Goal: Information Seeking & Learning: Learn about a topic

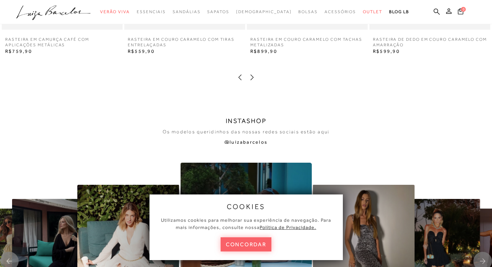
scroll to position [1416, 0]
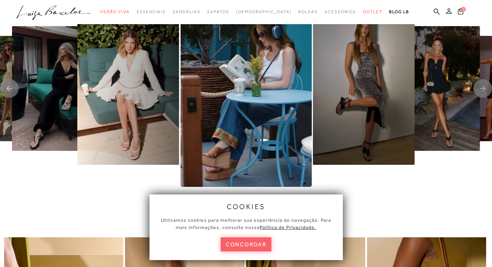
click at [448, 12] on icon at bounding box center [449, 11] width 6 height 6
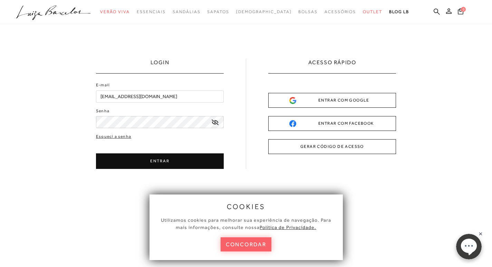
click at [151, 163] on button "ENTRAR" at bounding box center [160, 161] width 128 height 16
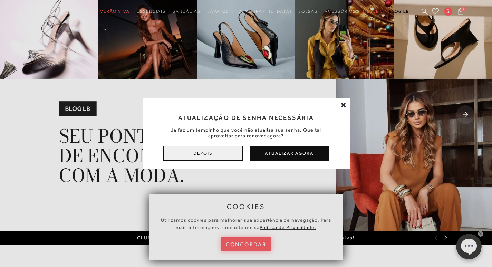
click at [201, 152] on button "Depois" at bounding box center [202, 153] width 79 height 15
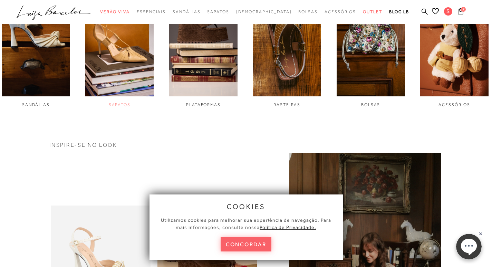
scroll to position [449, 0]
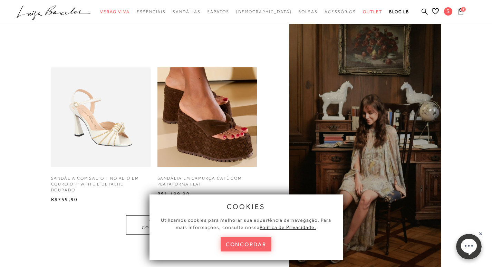
click at [460, 9] on icon at bounding box center [461, 11] width 6 height 6
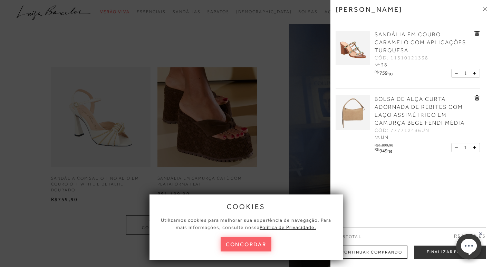
click at [266, 87] on div at bounding box center [246, 133] width 492 height 267
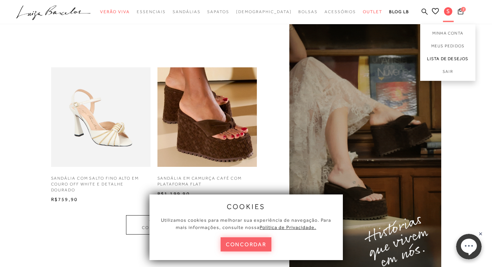
click at [449, 57] on link "Lista de desejos" at bounding box center [447, 59] width 55 height 13
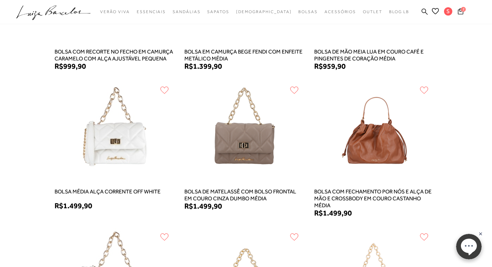
scroll to position [484, 0]
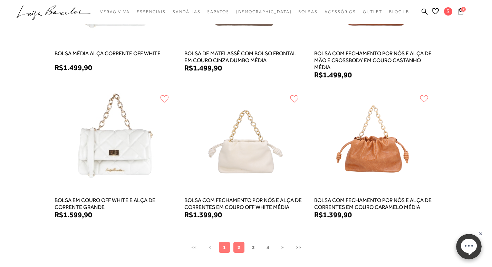
click at [241, 248] on button "2" at bounding box center [239, 247] width 11 height 11
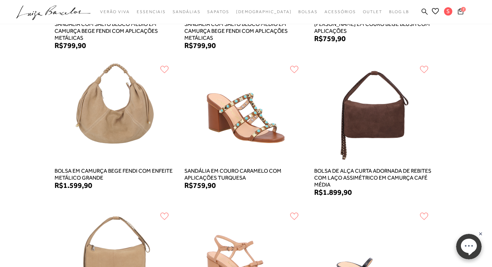
scroll to position [518, 0]
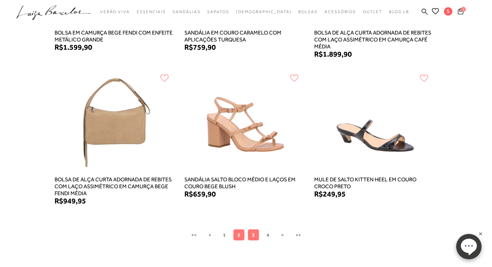
click at [254, 235] on span "3" at bounding box center [253, 235] width 3 height 6
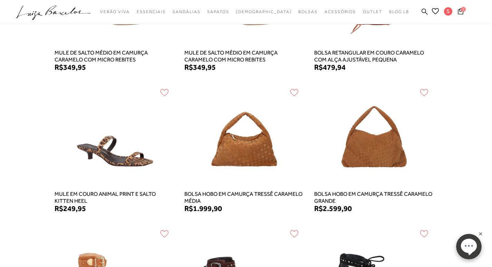
scroll to position [484, 0]
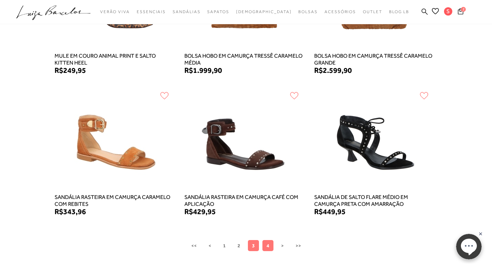
click at [267, 243] on span "4" at bounding box center [268, 246] width 3 height 6
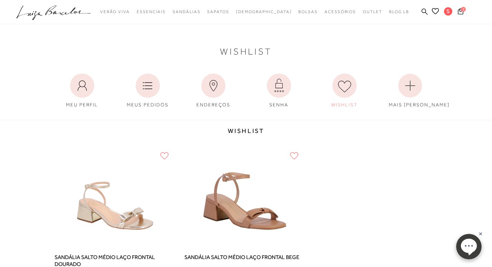
scroll to position [104, 0]
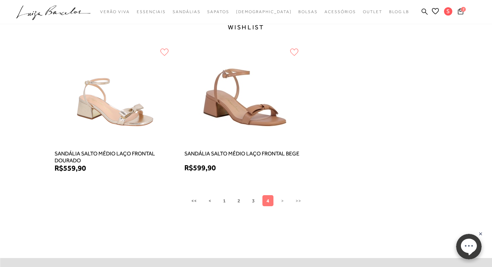
click at [40, 13] on icon ".a{fill-rule:evenodd;}" at bounding box center [53, 13] width 75 height 15
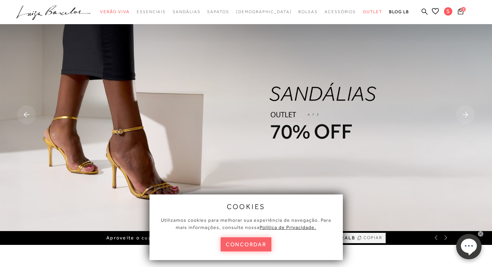
click at [59, 10] on icon ".a{fill-rule:evenodd;}" at bounding box center [53, 13] width 75 height 15
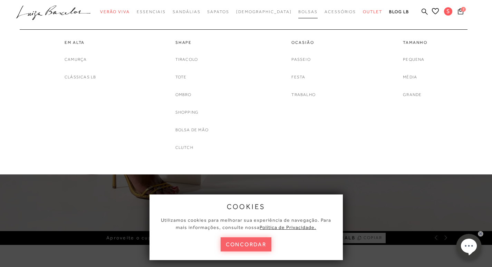
click at [298, 12] on span "Bolsas" at bounding box center [307, 11] width 19 height 5
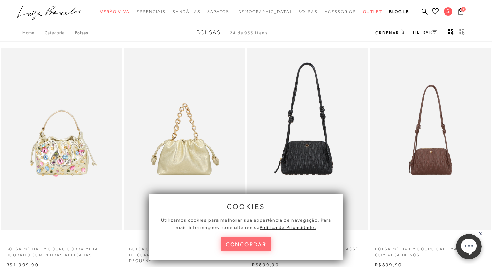
click at [262, 245] on button "concordar" at bounding box center [246, 244] width 51 height 14
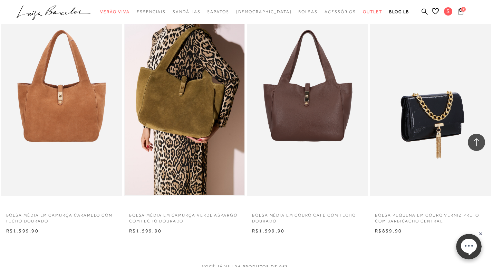
scroll to position [1347, 0]
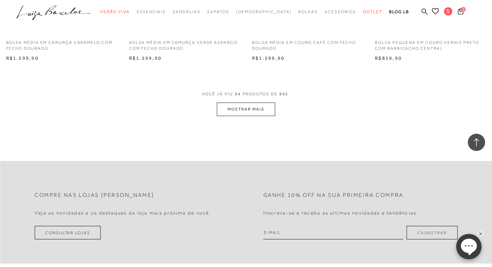
click at [257, 110] on button "MOSTRAR MAIS" at bounding box center [246, 109] width 58 height 13
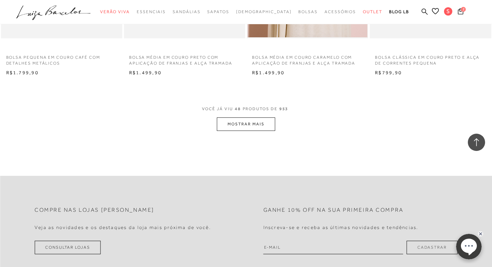
scroll to position [2729, 0]
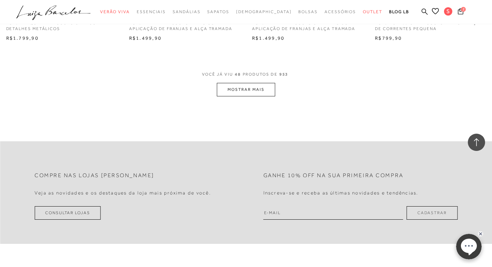
click at [252, 89] on button "MOSTRAR MAIS" at bounding box center [246, 89] width 58 height 13
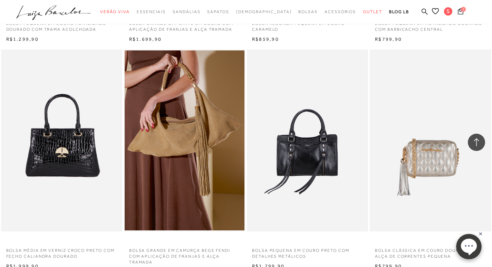
scroll to position [4076, 0]
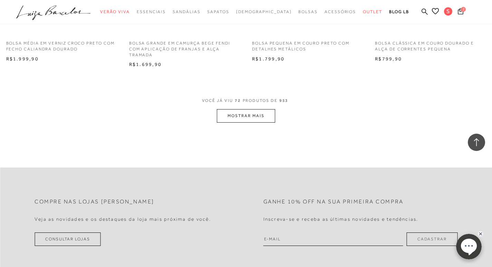
click at [227, 114] on button "MOSTRAR MAIS" at bounding box center [246, 115] width 58 height 13
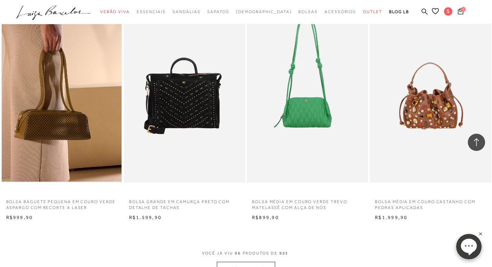
scroll to position [5354, 0]
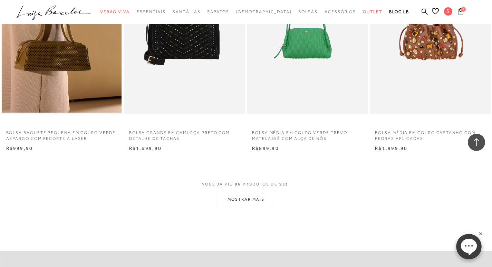
click at [256, 200] on button "MOSTRAR MAIS" at bounding box center [246, 199] width 58 height 13
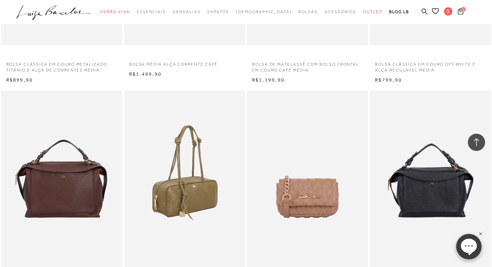
scroll to position [6701, 0]
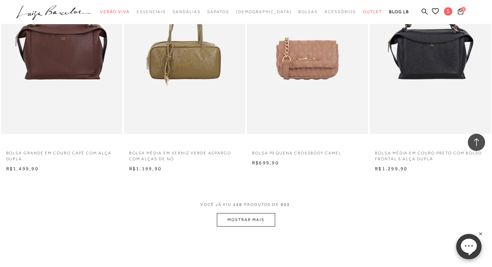
click at [241, 217] on button "MOSTRAR MAIS" at bounding box center [246, 219] width 58 height 13
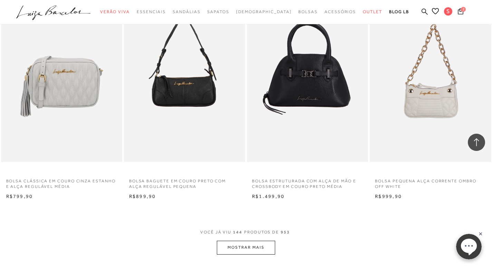
scroll to position [8186, 0]
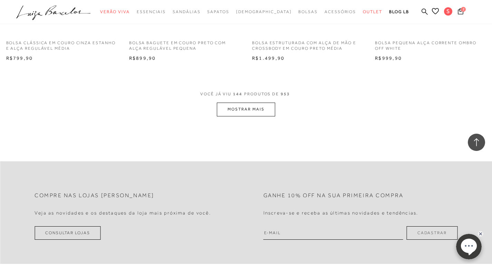
click at [257, 112] on button "MOSTRAR MAIS" at bounding box center [246, 109] width 58 height 13
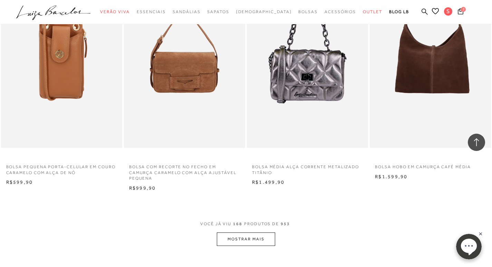
scroll to position [9499, 0]
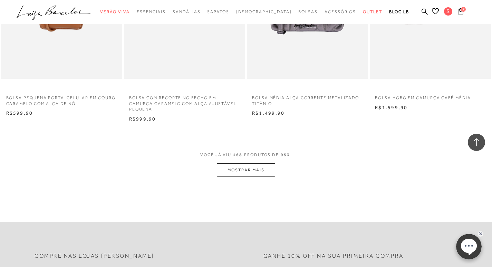
click at [256, 172] on button "MOSTRAR MAIS" at bounding box center [246, 169] width 58 height 13
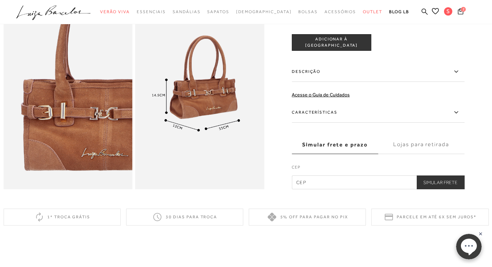
scroll to position [311, 0]
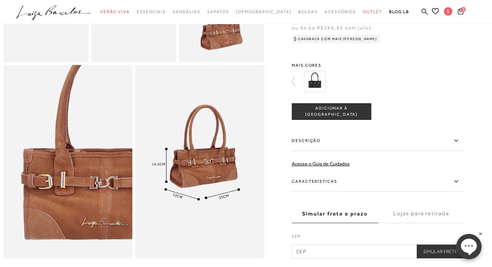
click at [309, 151] on label "Descrição" at bounding box center [378, 141] width 173 height 20
click at [0, 0] on input "Descrição" at bounding box center [0, 0] width 0 height 0
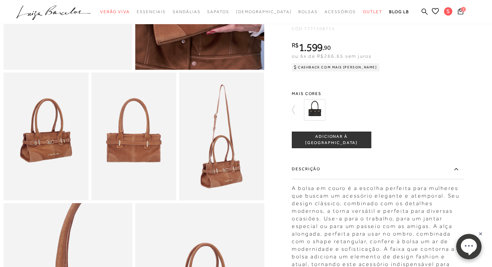
scroll to position [0, 0]
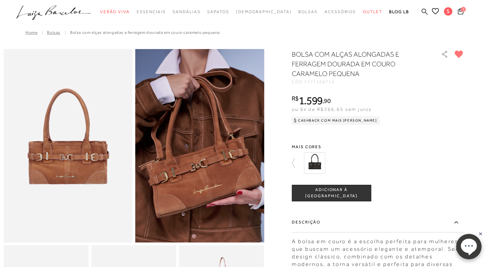
click at [425, 11] on icon at bounding box center [425, 11] width 6 height 7
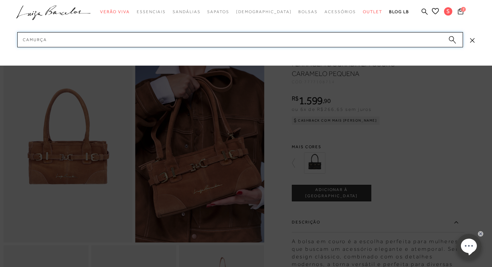
type input "camurça"
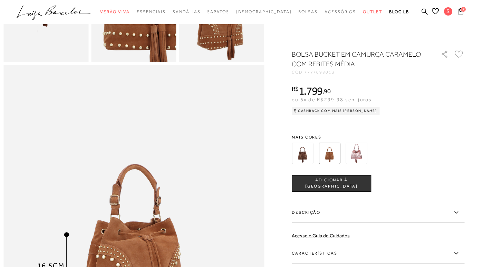
scroll to position [173, 0]
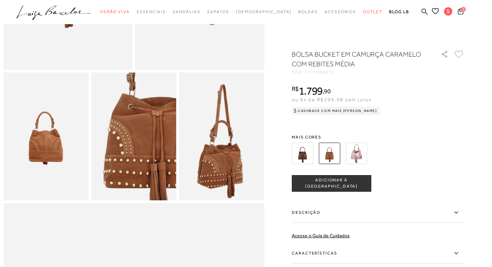
click at [42, 11] on icon ".a{fill-rule:evenodd;}" at bounding box center [53, 13] width 75 height 15
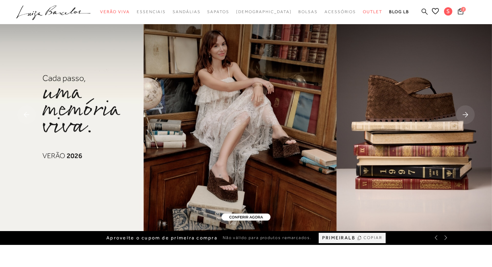
click at [424, 13] on icon at bounding box center [425, 11] width 6 height 6
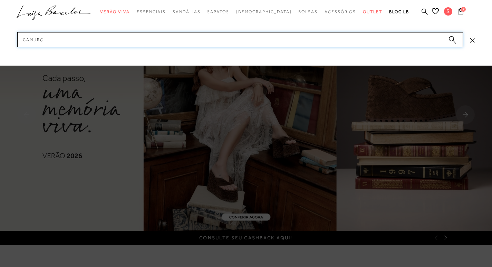
type input "camurça"
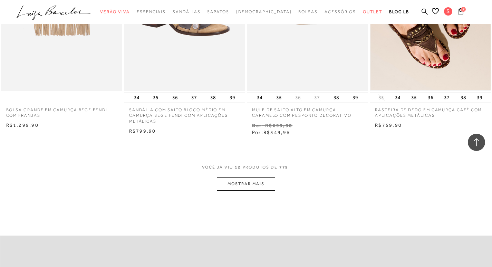
scroll to position [656, 0]
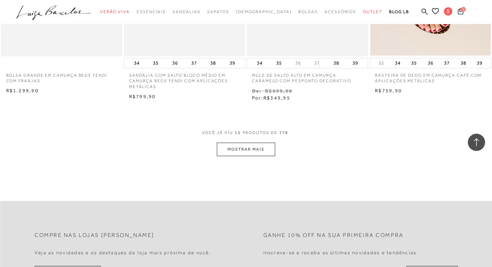
click at [251, 147] on button "MOSTRAR MAIS" at bounding box center [246, 149] width 58 height 13
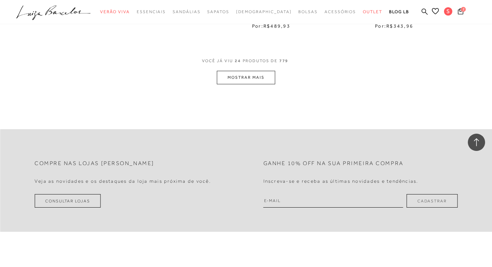
scroll to position [1451, 0]
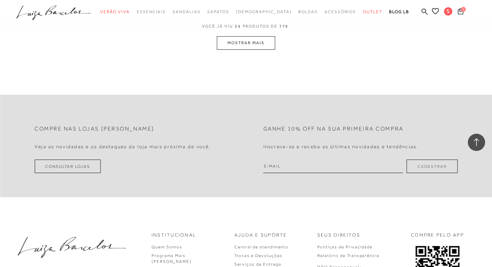
click at [263, 40] on button "MOSTRAR MAIS" at bounding box center [246, 42] width 58 height 13
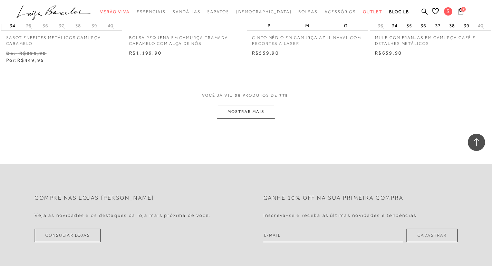
click at [247, 109] on button "MOSTRAR MAIS" at bounding box center [246, 111] width 58 height 13
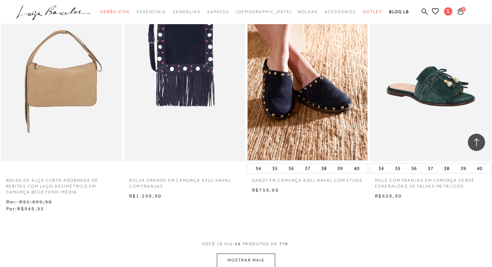
scroll to position [2761, 0]
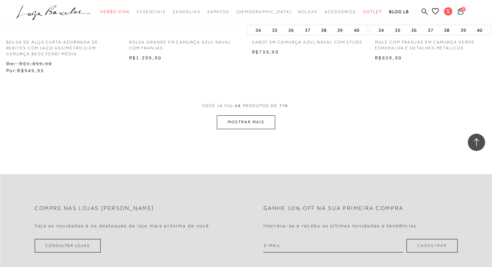
click at [246, 124] on button "MOSTRAR MAIS" at bounding box center [246, 121] width 58 height 13
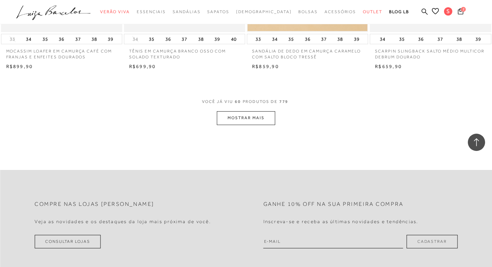
scroll to position [3486, 0]
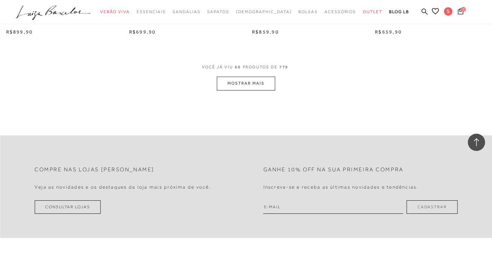
click at [244, 85] on button "MOSTRAR MAIS" at bounding box center [246, 83] width 58 height 13
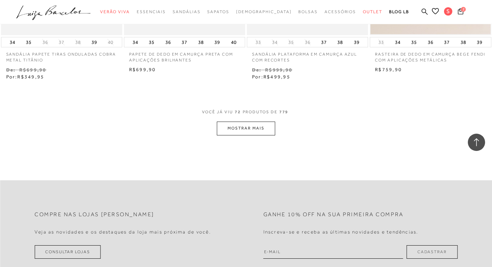
scroll to position [4177, 0]
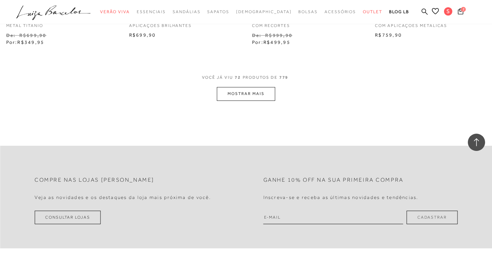
click at [247, 92] on button "MOSTRAR MAIS" at bounding box center [246, 93] width 58 height 13
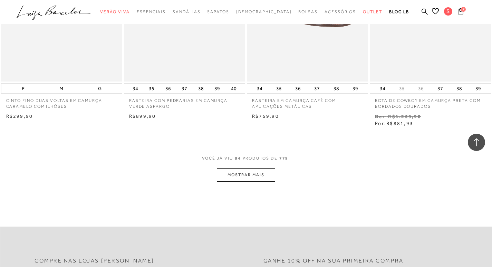
scroll to position [4902, 0]
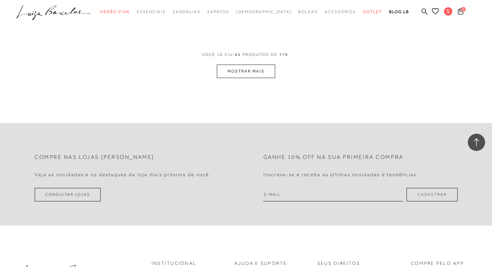
click at [263, 69] on button "MOSTRAR MAIS" at bounding box center [246, 71] width 58 height 13
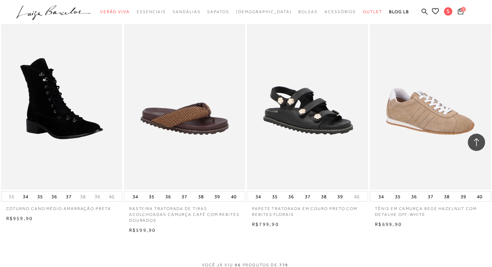
scroll to position [5559, 0]
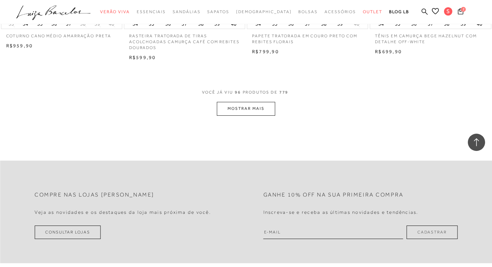
click at [247, 111] on button "MOSTRAR MAIS" at bounding box center [246, 108] width 58 height 13
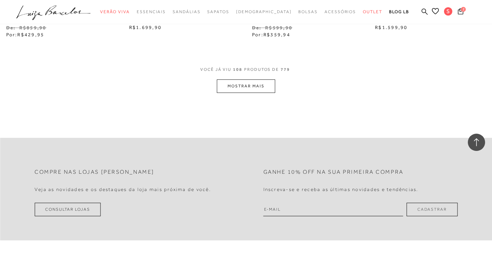
scroll to position [6319, 0]
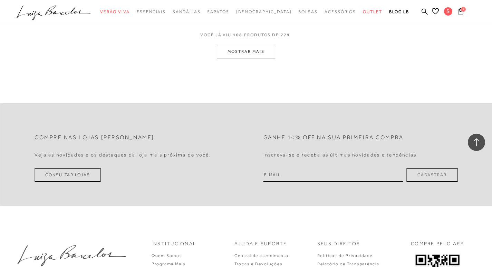
click at [257, 50] on button "MOSTRAR MAIS" at bounding box center [246, 51] width 58 height 13
